Goal: Information Seeking & Learning: Learn about a topic

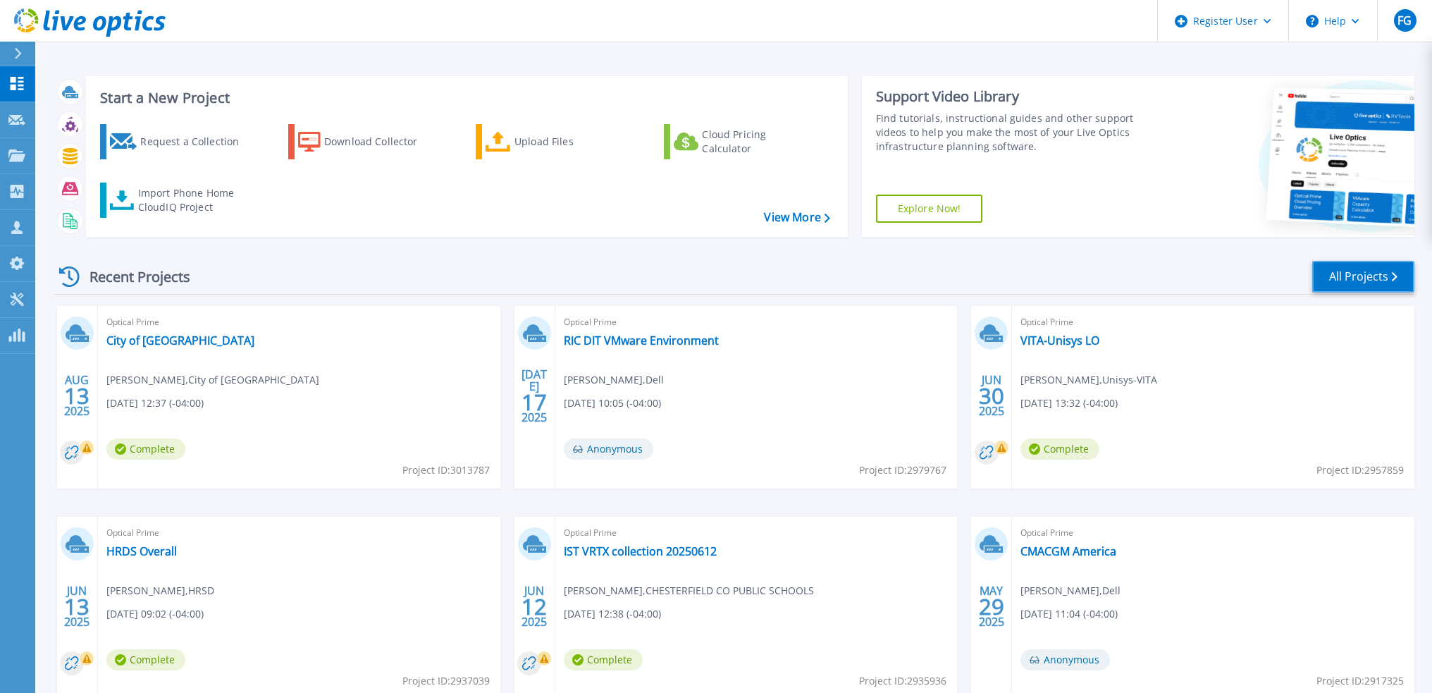
click at [1351, 265] on link "All Projects" at bounding box center [1363, 277] width 102 height 32
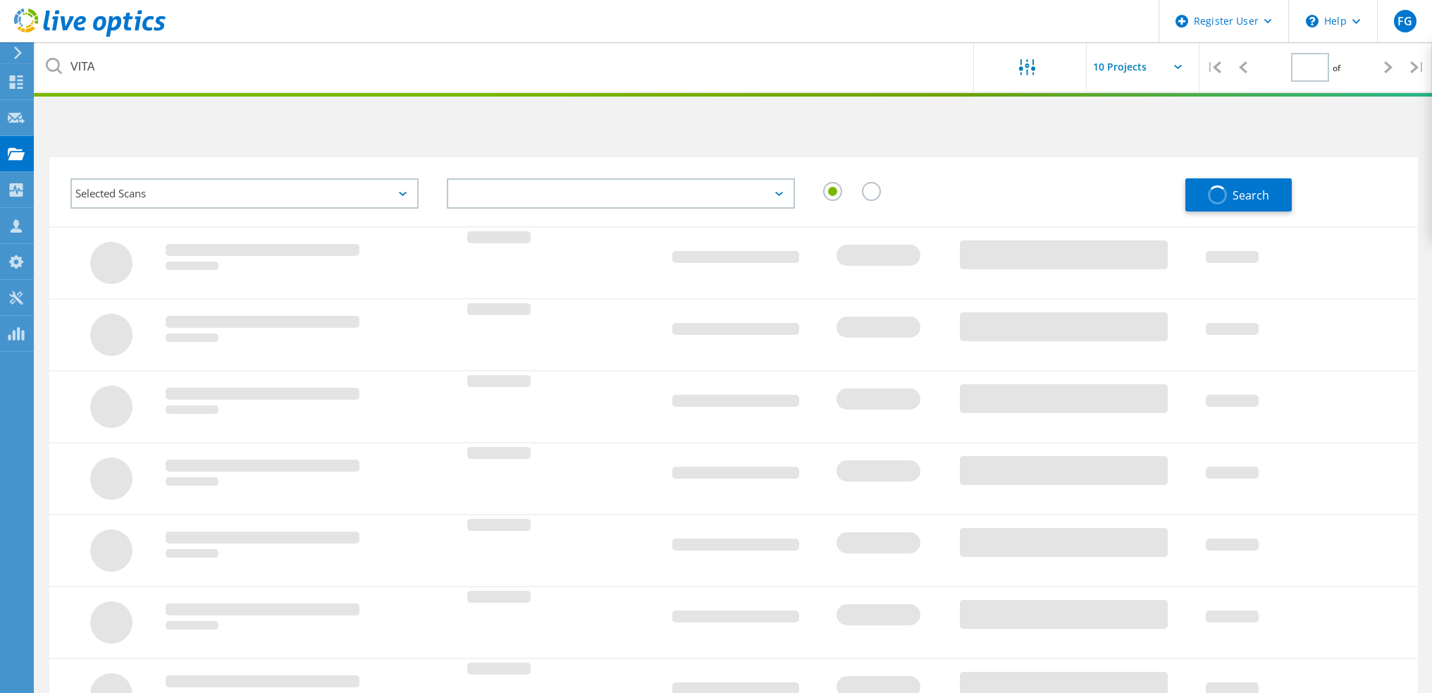
type input "1"
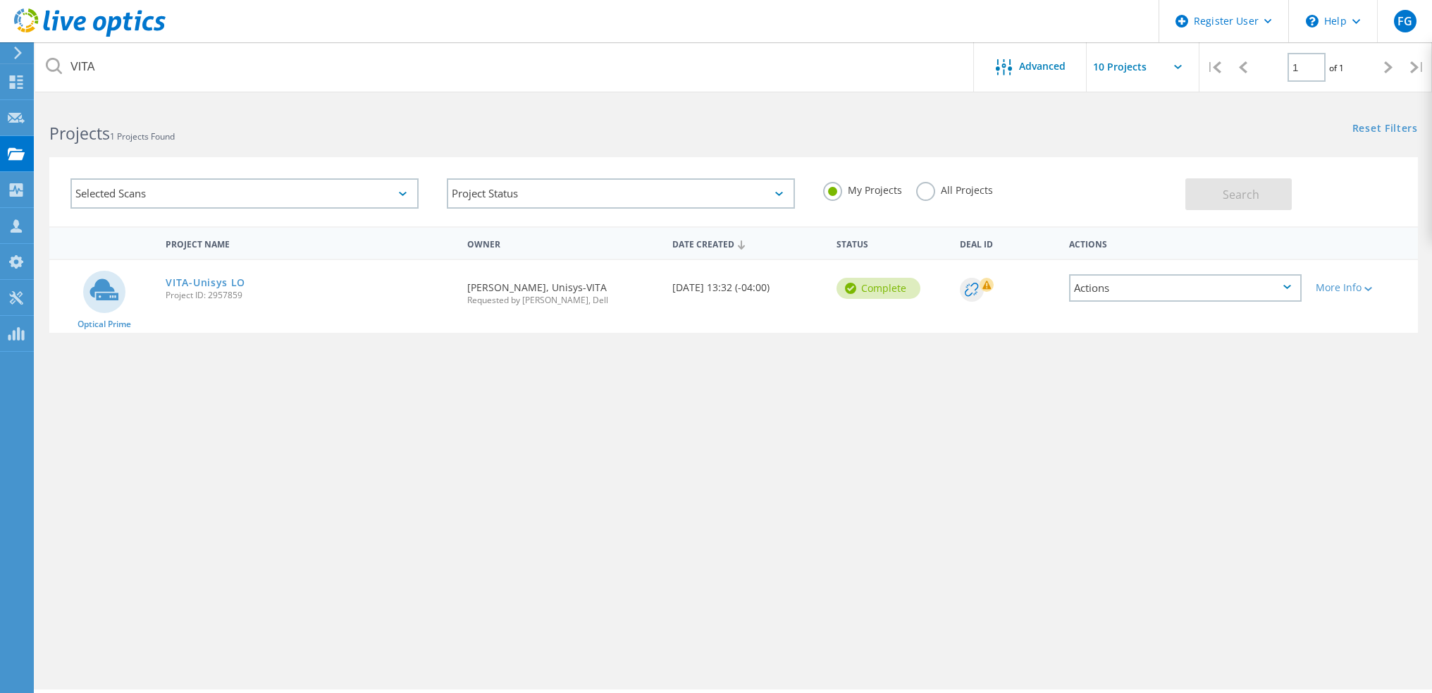
click at [1173, 373] on div "Project Name Owner Date Created Status Deal Id Actions Optical Prime VITA-Unisy…" at bounding box center [733, 409] width 1368 height 366
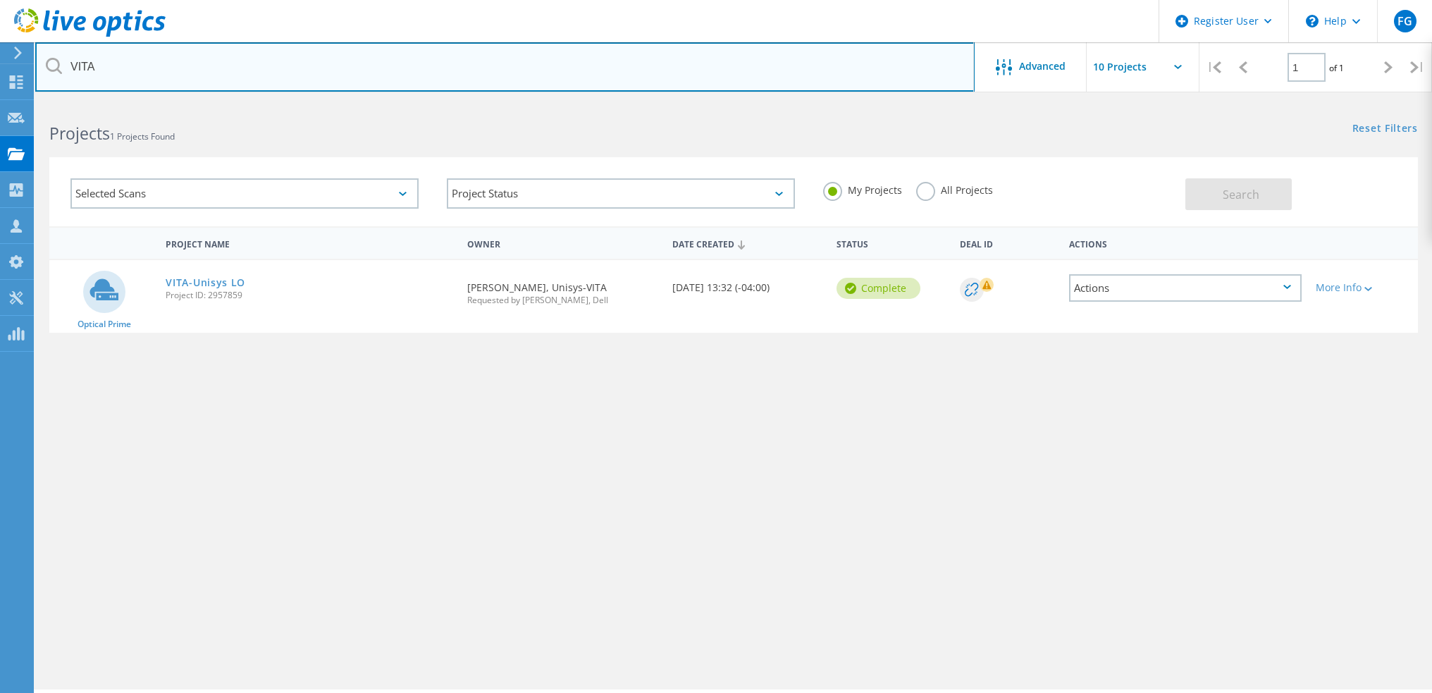
click at [204, 58] on input "VITA" at bounding box center [504, 66] width 939 height 49
paste input "chris_shiflett@ccpsnet.net"
type input "chris_shiflett@ccpsnet.net"
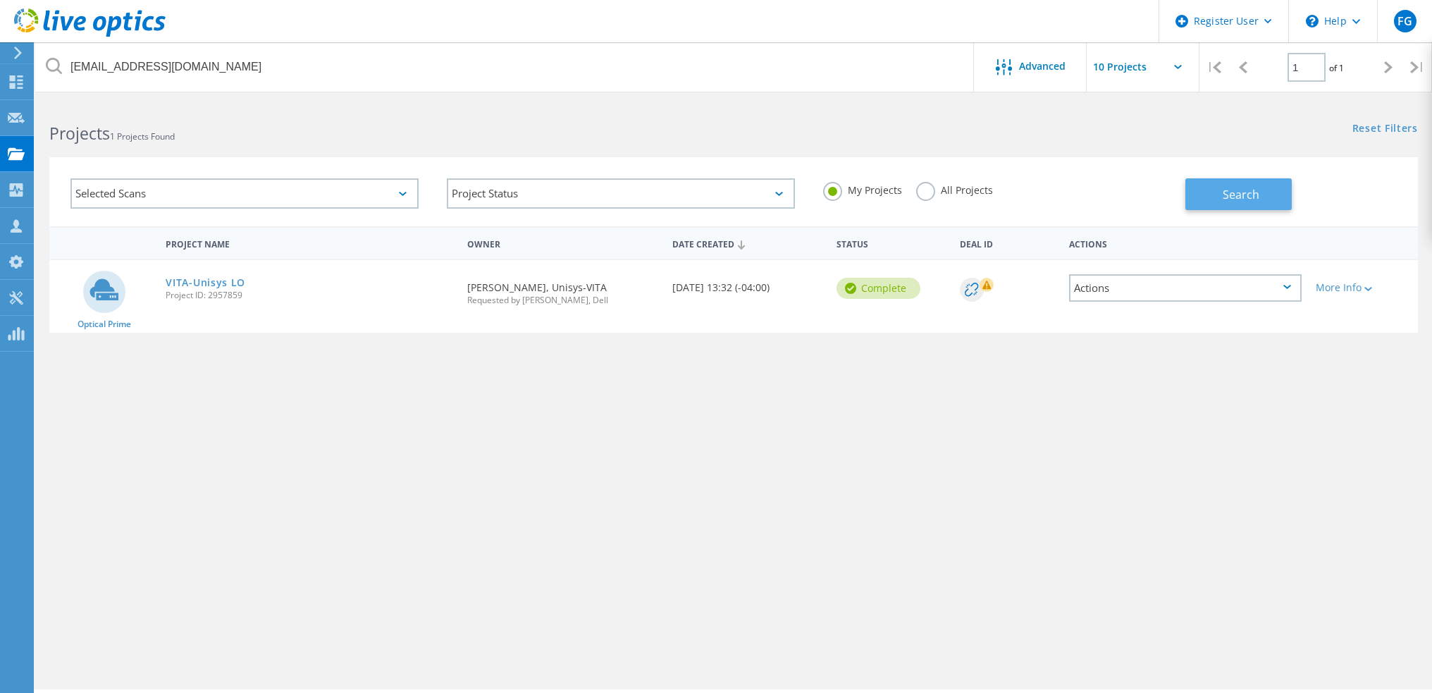
click at [1209, 185] on button "Search" at bounding box center [1238, 194] width 106 height 32
click at [224, 280] on link "Chesterfield Food and Nutrition" at bounding box center [251, 283] width 170 height 10
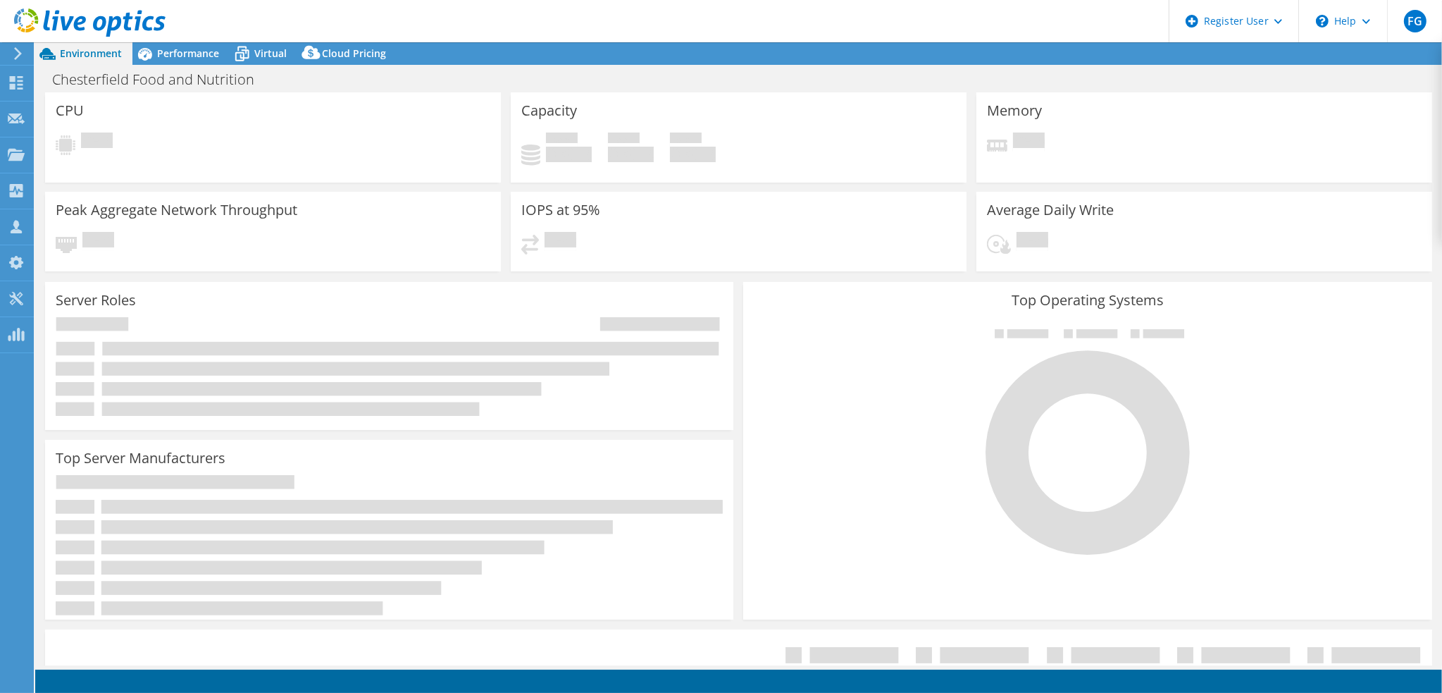
select select "USD"
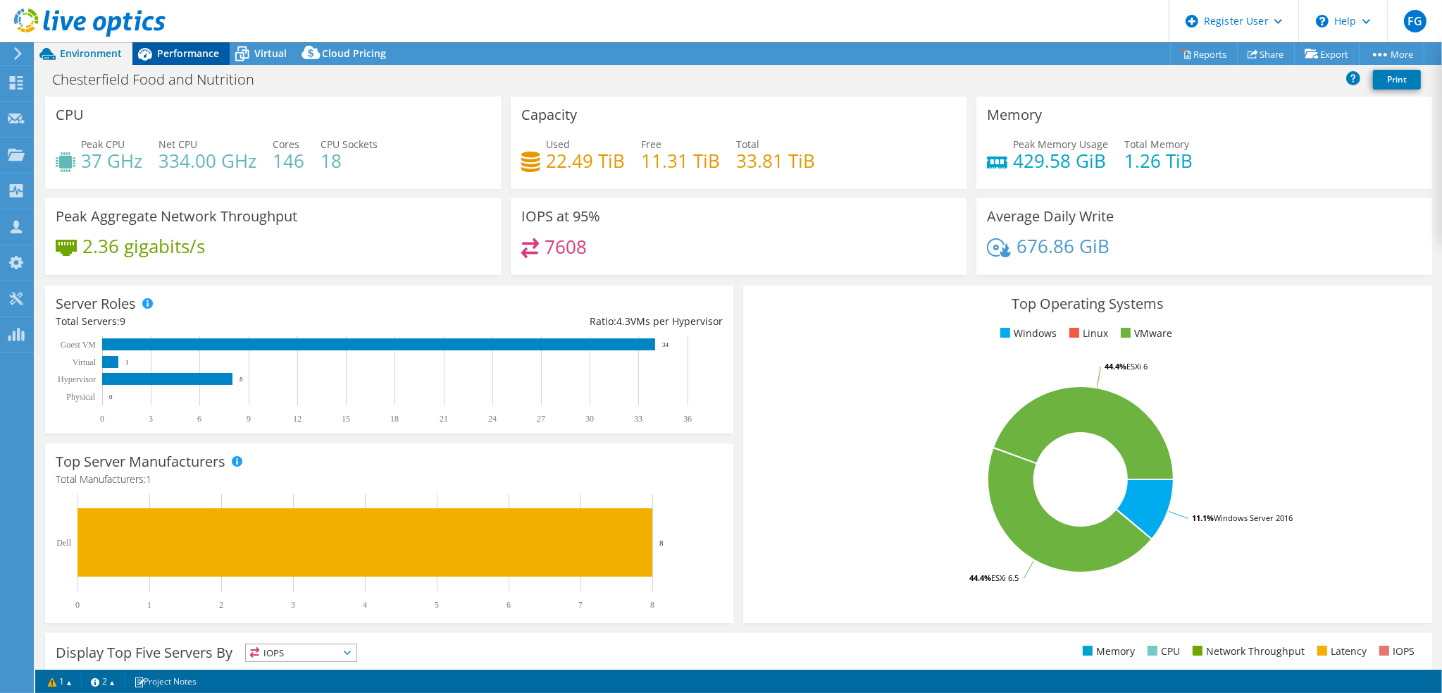
click at [175, 51] on span "Performance" at bounding box center [188, 53] width 62 height 13
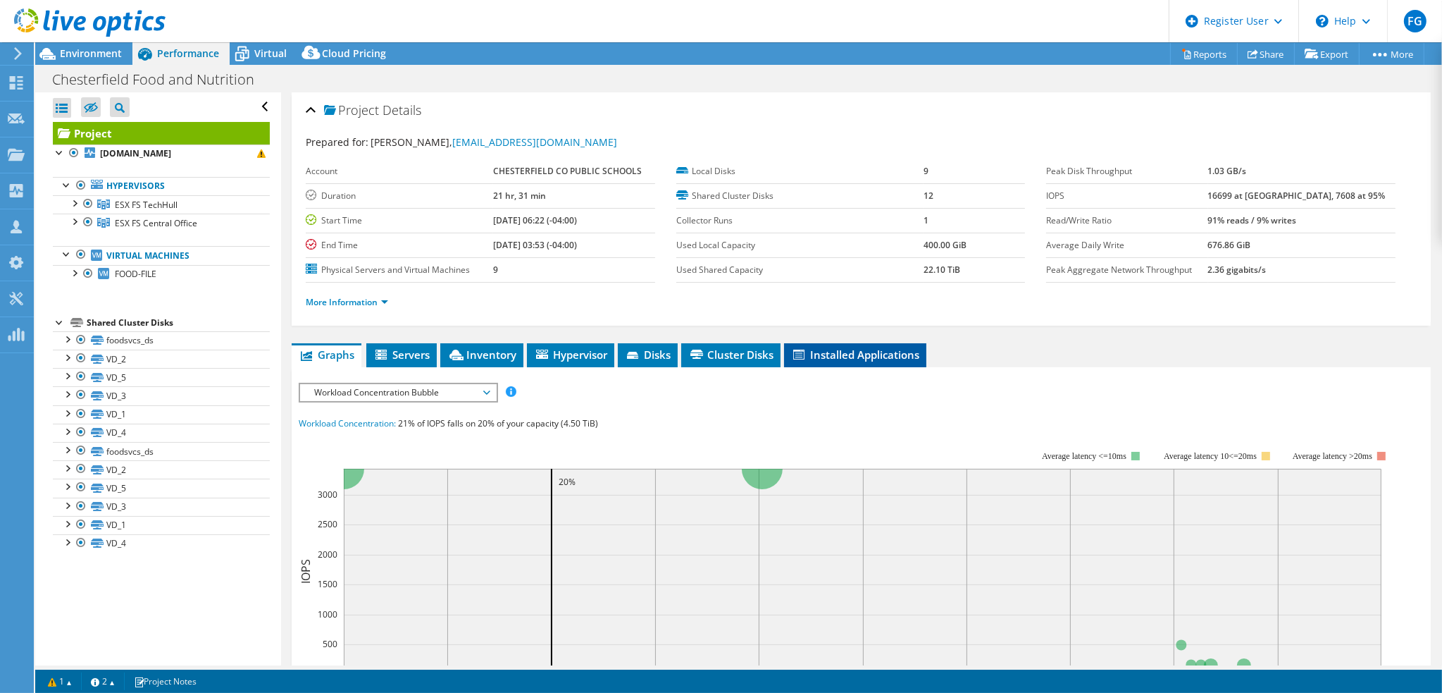
click at [840, 348] on span "Installed Applications" at bounding box center [855, 354] width 128 height 14
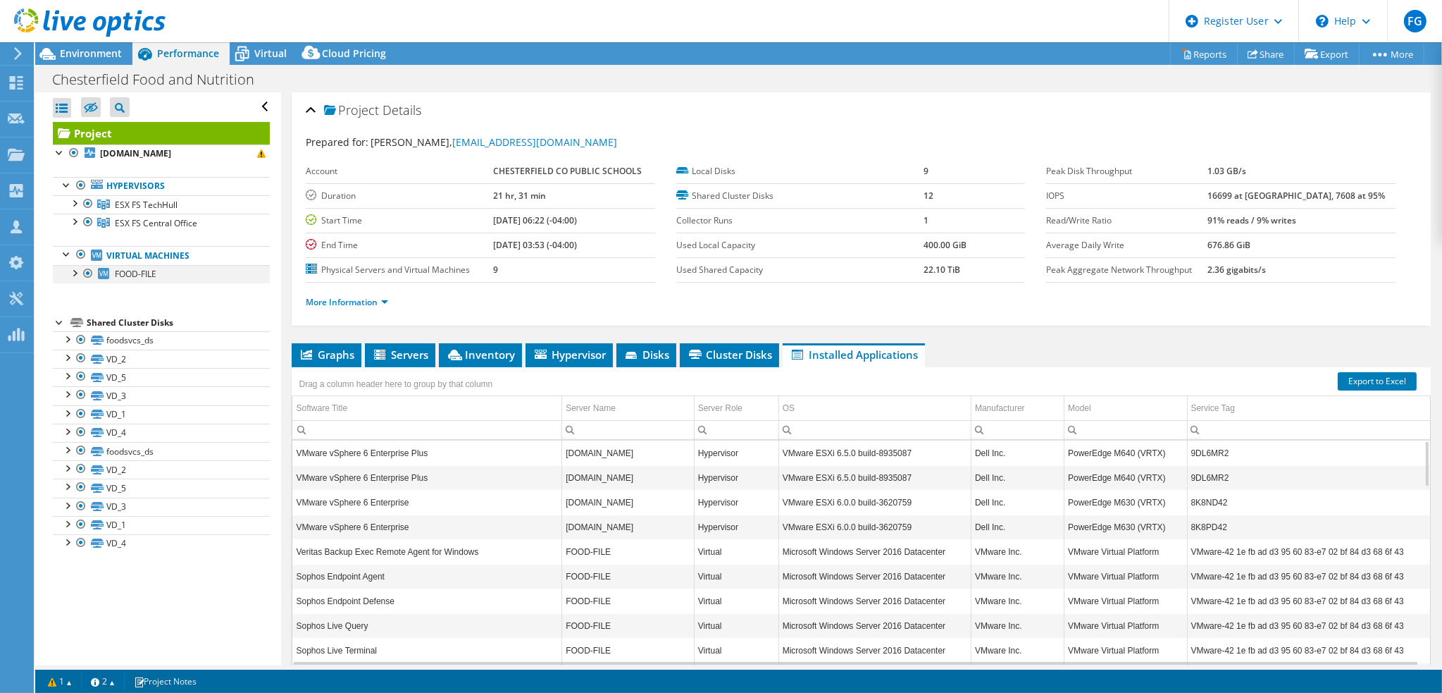
click at [77, 271] on div at bounding box center [74, 272] width 14 height 14
click at [74, 202] on div at bounding box center [74, 202] width 14 height 14
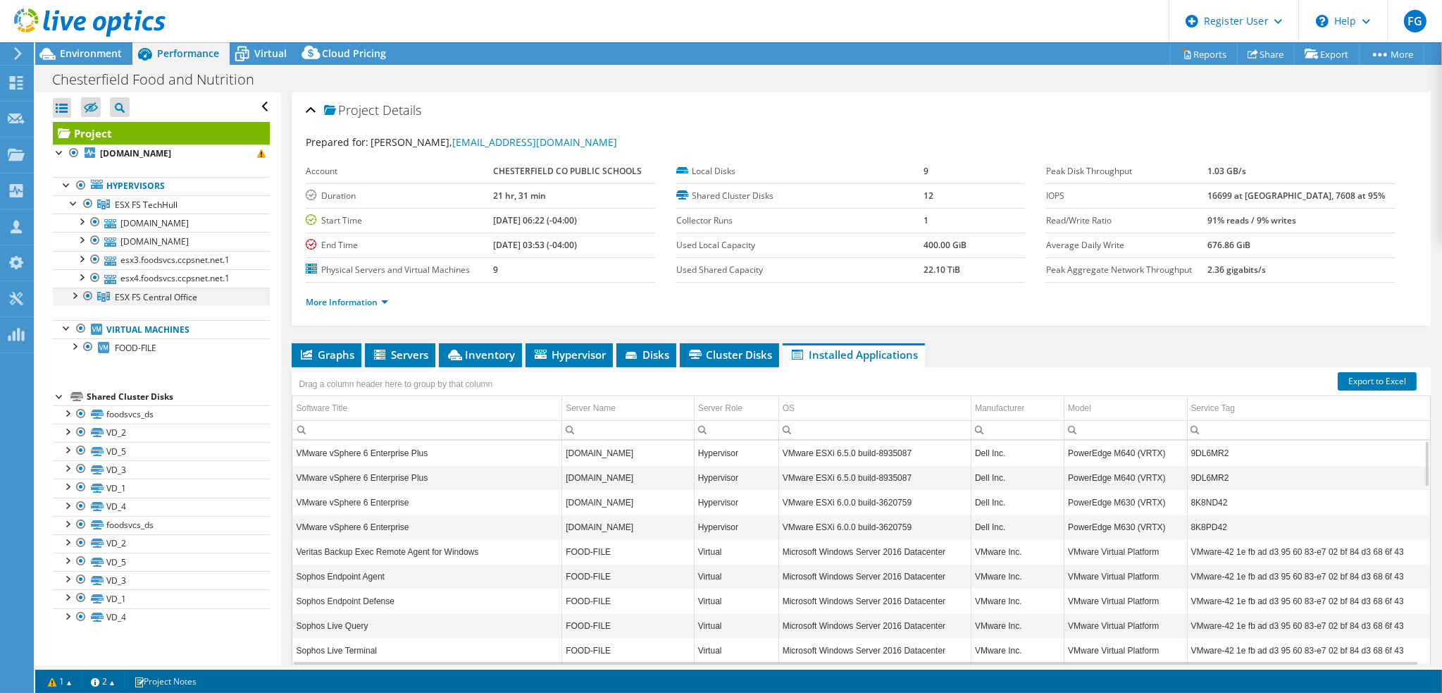
click at [76, 295] on div at bounding box center [74, 294] width 14 height 14
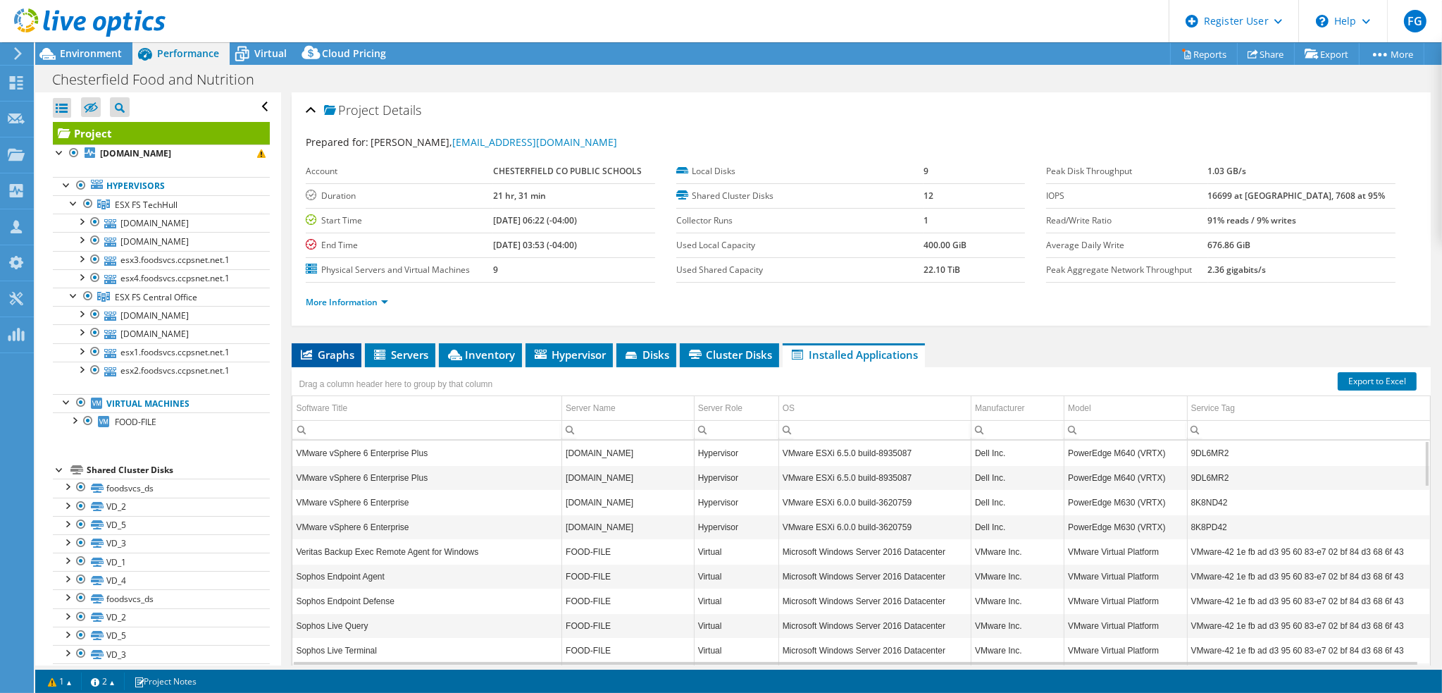
click at [344, 358] on span "Graphs" at bounding box center [327, 354] width 56 height 14
